Goal: Task Accomplishment & Management: Use online tool/utility

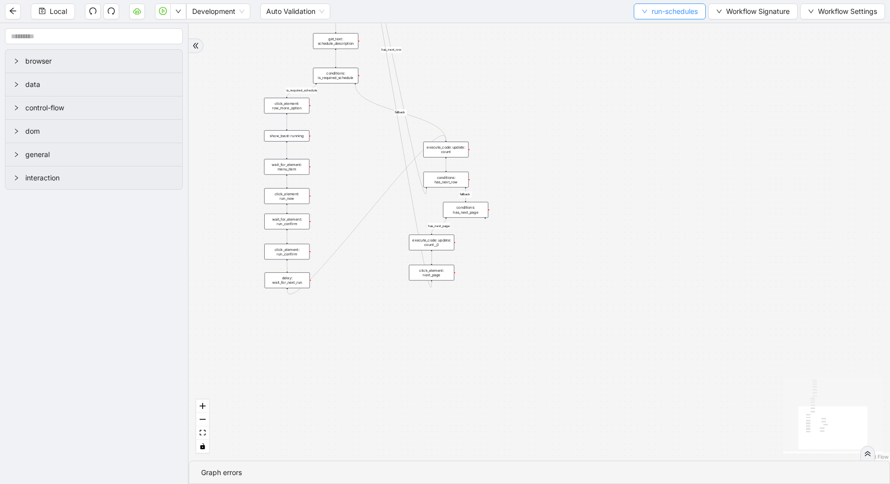
click at [687, 11] on span "run-schedules" at bounding box center [675, 11] width 46 height 11
click at [664, 35] on span "Select" at bounding box center [668, 30] width 58 height 11
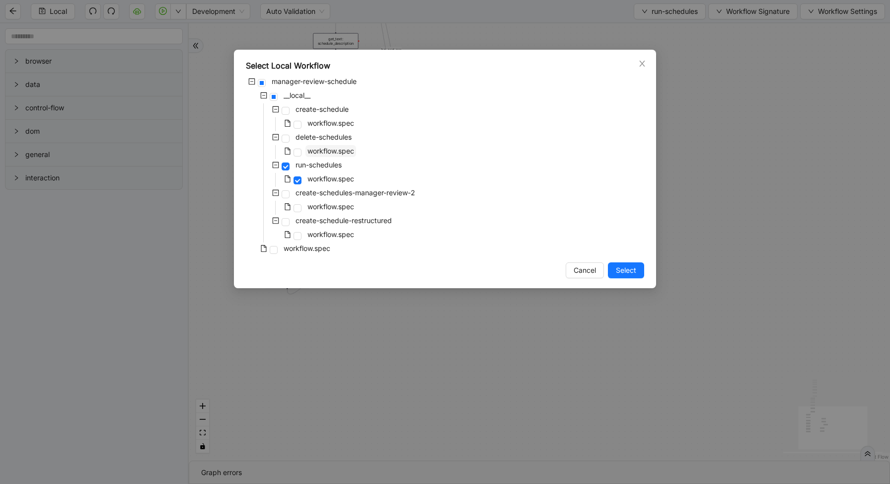
click at [330, 148] on span "workflow.spec" at bounding box center [331, 151] width 47 height 8
click at [631, 269] on span "Select" at bounding box center [626, 270] width 20 height 11
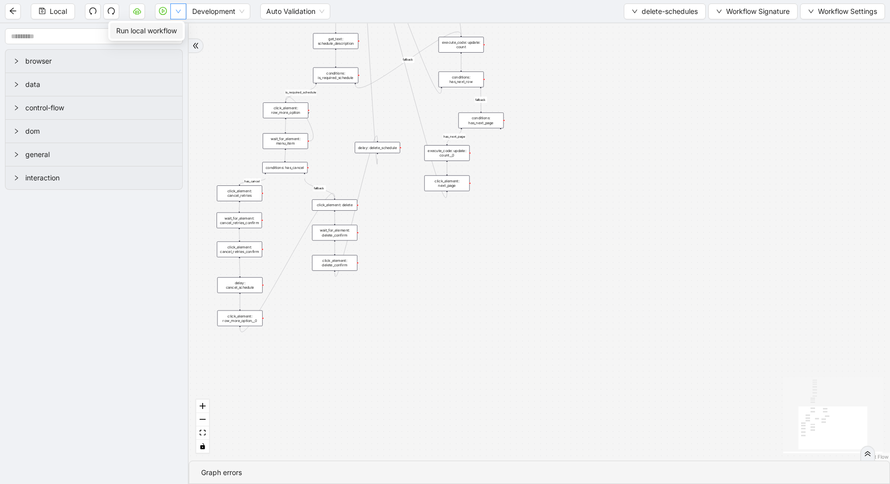
click at [179, 14] on icon "down" at bounding box center [178, 11] width 6 height 6
click at [178, 32] on aside "browser data control-flow dom general interaction" at bounding box center [94, 253] width 189 height 461
click at [182, 13] on button "button" at bounding box center [178, 11] width 16 height 16
click at [181, 31] on li "Run local workflow" at bounding box center [146, 31] width 73 height 16
click at [676, 0] on div "Local Development Auto Validation delete-schedules Workflow Signature Workflow …" at bounding box center [445, 11] width 890 height 22
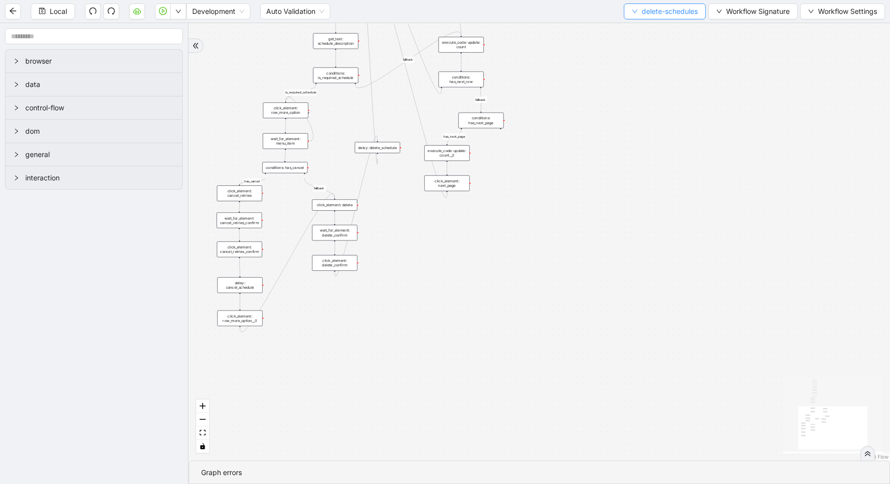
click at [676, 10] on span "delete-schedules" at bounding box center [670, 11] width 56 height 11
click at [665, 29] on span "Select" at bounding box center [662, 30] width 67 height 11
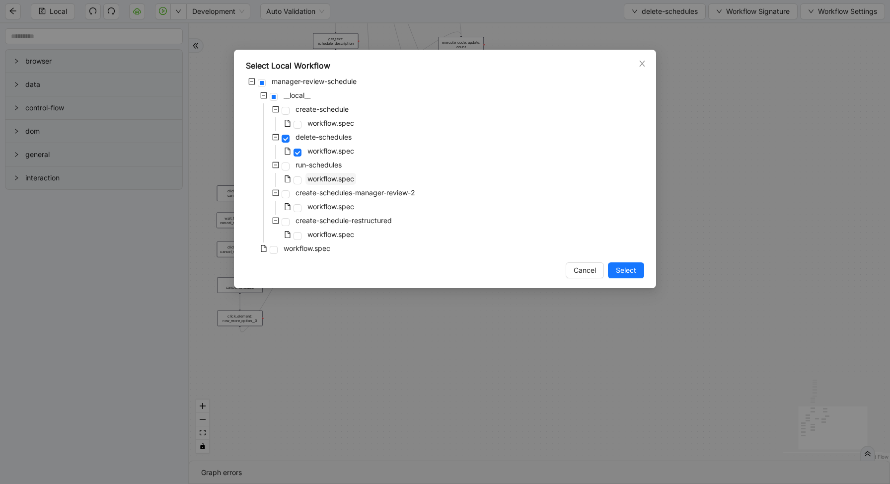
click at [325, 176] on span "workflow.spec" at bounding box center [331, 178] width 47 height 8
click at [319, 120] on span "workflow.spec" at bounding box center [331, 123] width 47 height 8
click at [626, 273] on span "Select" at bounding box center [626, 270] width 20 height 11
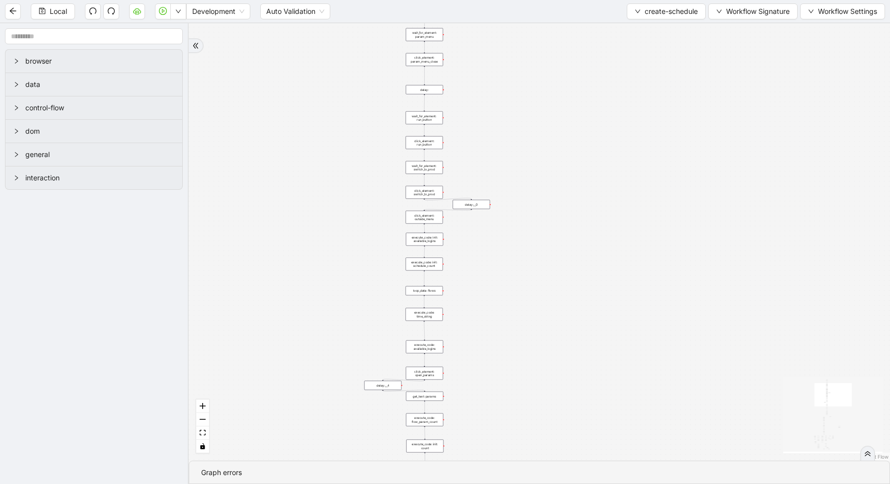
click at [428, 292] on div "loop_data: flows" at bounding box center [424, 290] width 37 height 9
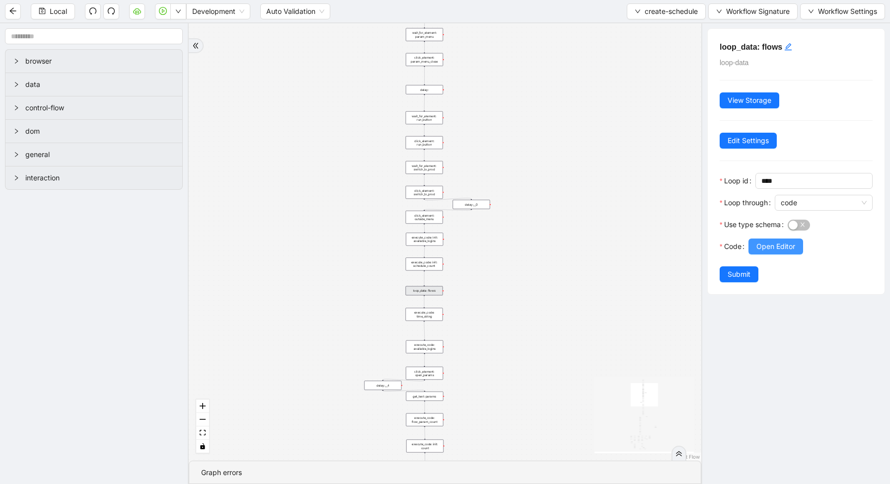
click at [761, 252] on button "Open Editor" at bounding box center [776, 247] width 55 height 16
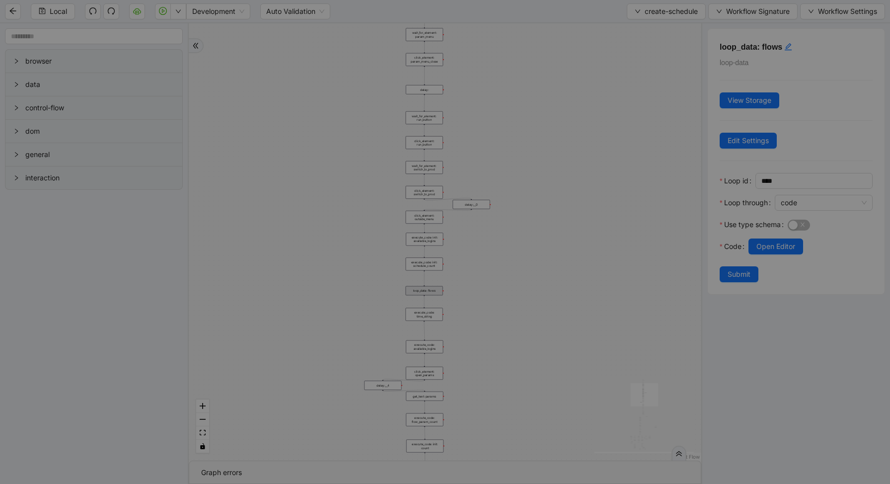
scroll to position [134, 0]
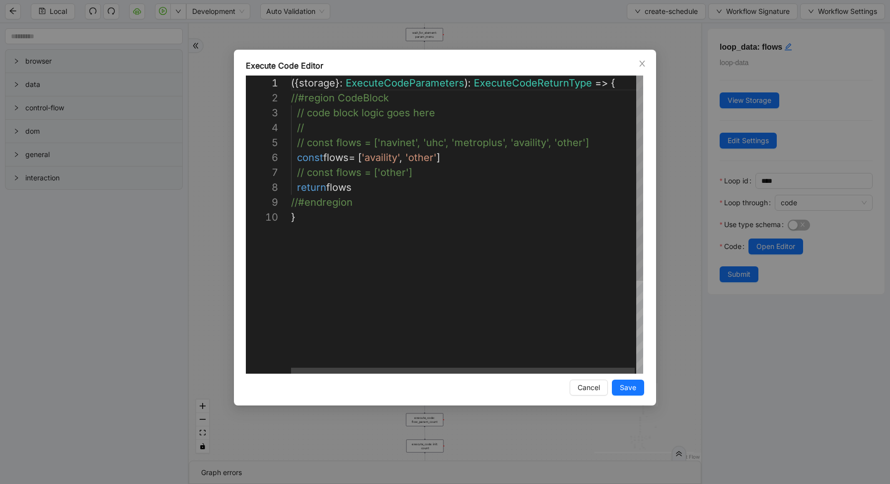
click at [616, 146] on div "({ storage }: ExecuteCodeParameters ): ExecuteCodeReturnType => { //#region Cod…" at bounding box center [468, 292] width 354 height 432
click at [543, 157] on div "( { storage } : ExecuteCodeParameters ): ExecuteCodeReturnType => { //#region C…" at bounding box center [468, 292] width 354 height 432
type textarea "**********"
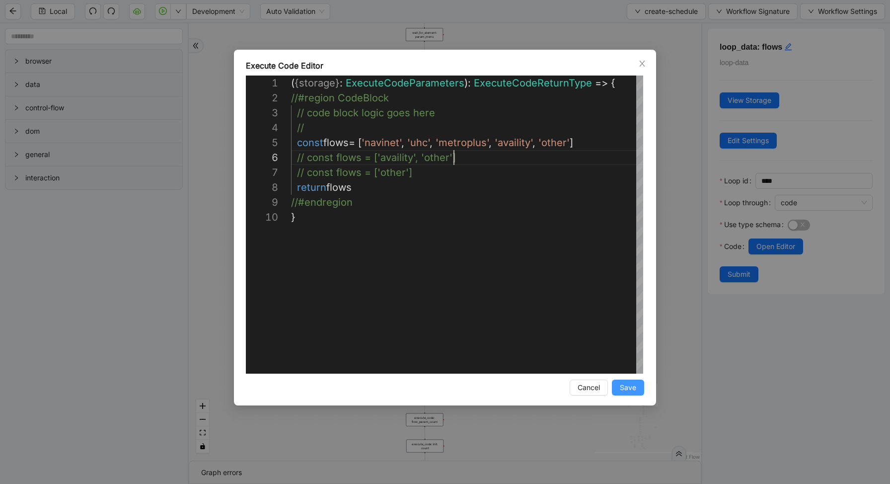
click at [618, 387] on button "Save" at bounding box center [628, 388] width 32 height 16
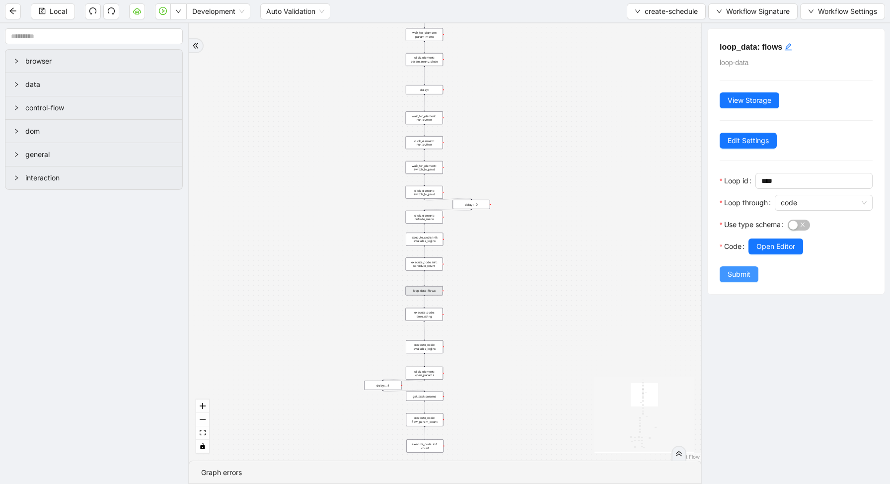
click at [742, 279] on span "Submit" at bounding box center [739, 274] width 23 height 11
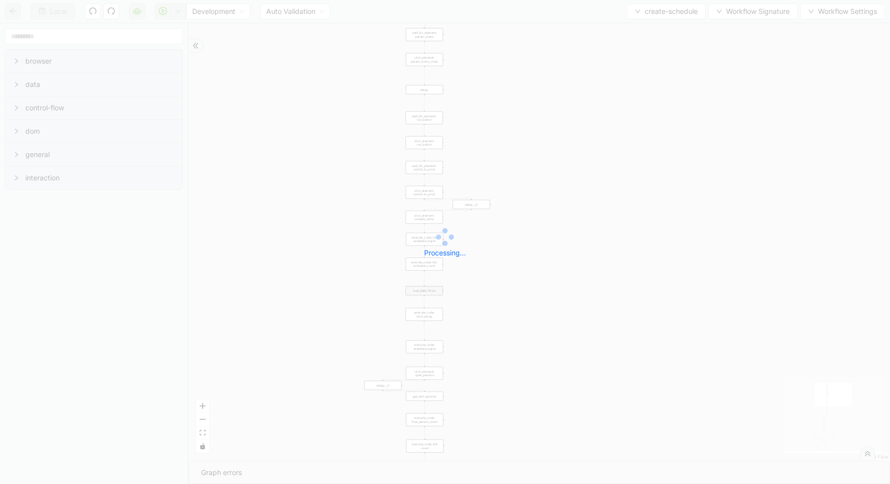
click at [177, 11] on div "Local Development Auto Validation create-schedule Workflow Signature Workflow S…" at bounding box center [445, 242] width 890 height 484
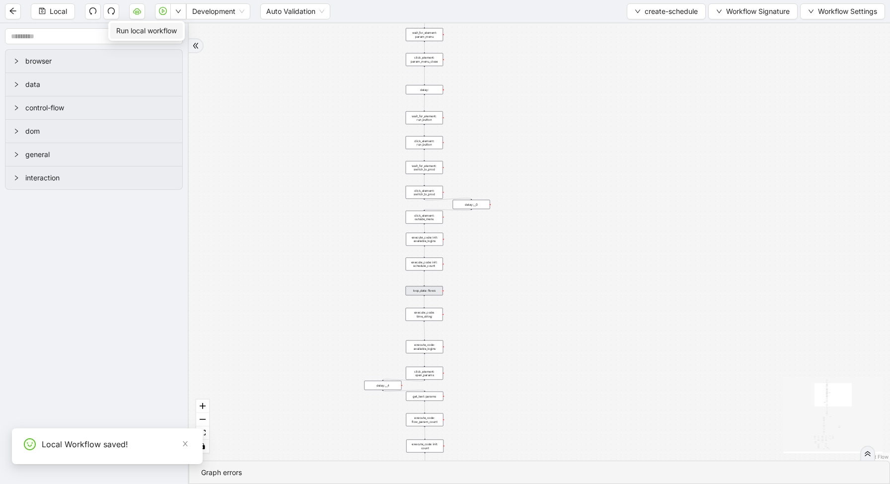
click at [177, 11] on icon "down" at bounding box center [178, 11] width 5 height 3
click at [170, 35] on span "Run local workflow" at bounding box center [146, 30] width 61 height 11
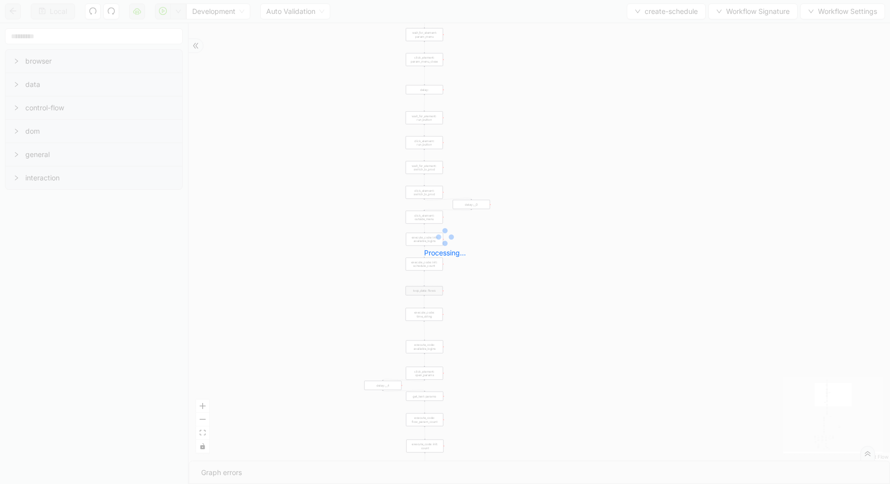
click at [681, 15] on div "Local Development Auto Validation create-schedule Workflow Signature Workflow S…" at bounding box center [445, 242] width 890 height 484
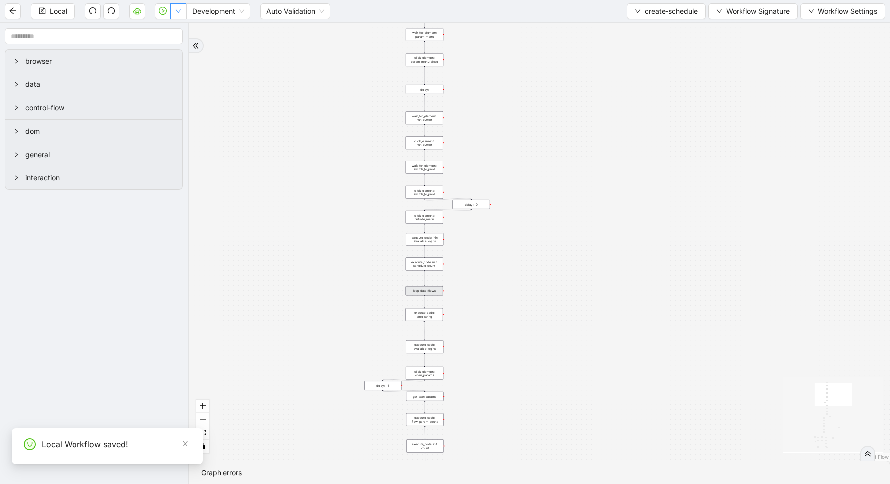
click at [176, 13] on icon "down" at bounding box center [178, 11] width 6 height 6
click at [176, 25] on span "Run local workflow" at bounding box center [146, 30] width 61 height 11
